Goal: Task Accomplishment & Management: Use online tool/utility

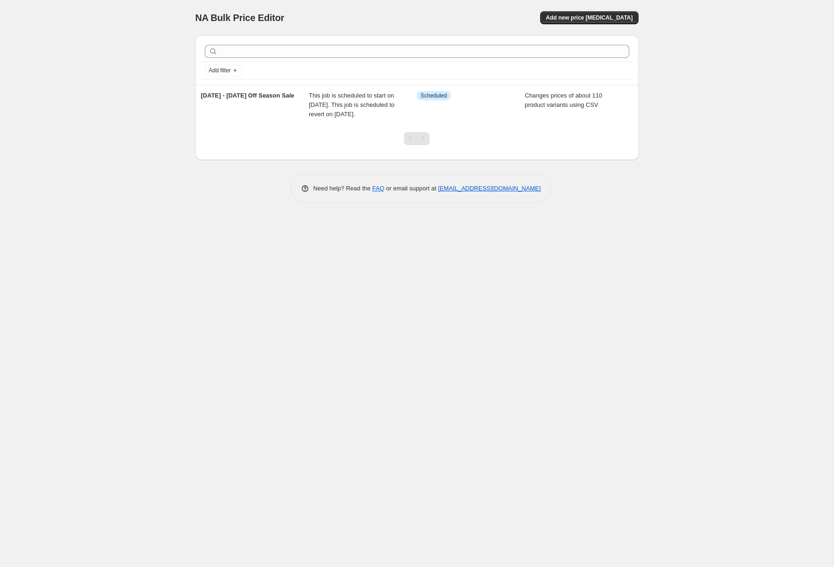
click at [117, 114] on div "NA Bulk Price Editor. This page is ready NA Bulk Price Editor Add new price [ME…" at bounding box center [416, 283] width 833 height 567
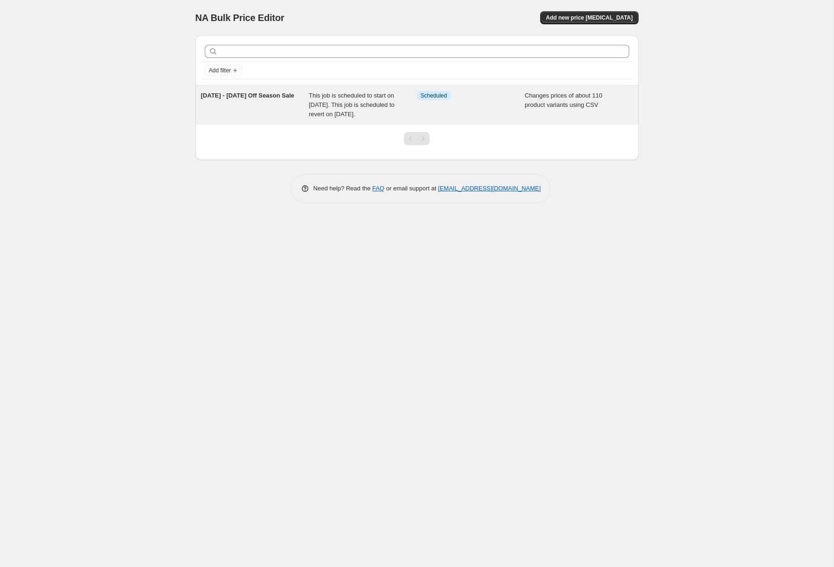
drag, startPoint x: 100, startPoint y: 118, endPoint x: 314, endPoint y: 109, distance: 213.8
click at [103, 118] on div "NA Bulk Price Editor. This page is ready NA Bulk Price Editor Add new price [ME…" at bounding box center [416, 283] width 833 height 567
click at [344, 106] on span "This job is scheduled to start on [DATE]. This job is scheduled to revert on [D…" at bounding box center [352, 105] width 86 height 26
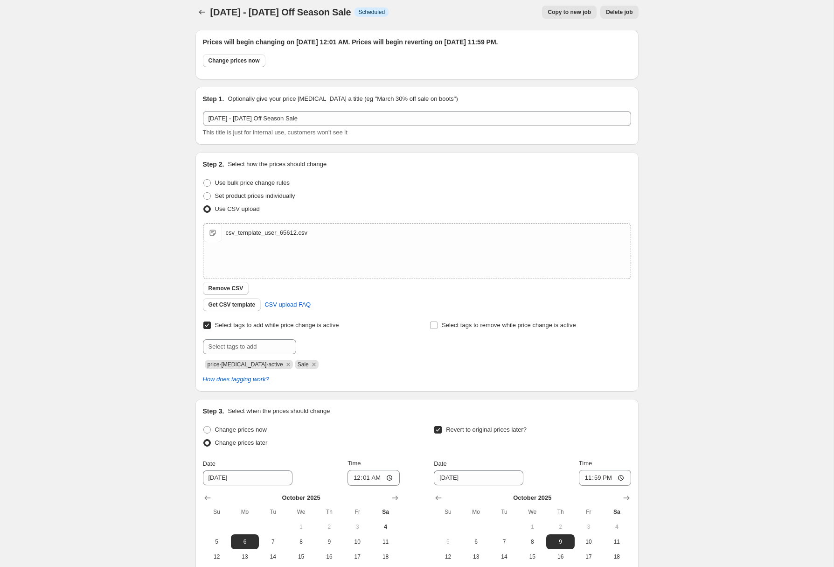
scroll to position [101, 0]
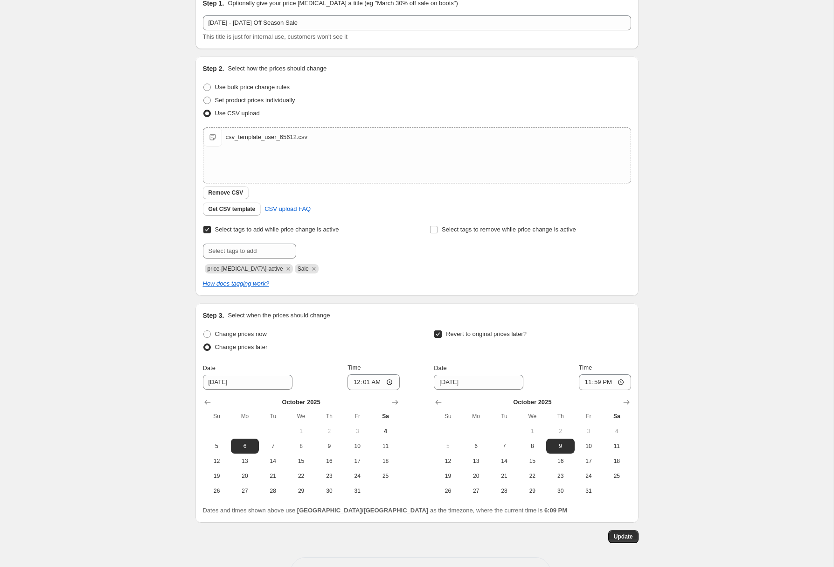
click at [94, 224] on div "[DATE] - [DATE] Off Season Sale. This page is ready [DATE] - [DATE] Off Season …" at bounding box center [416, 249] width 833 height 701
click at [35, 150] on div "[DATE] - [DATE] Off Season Sale. This page is ready [DATE] - [DATE] Off Season …" at bounding box center [416, 249] width 833 height 701
